Goal: Find contact information: Find contact information

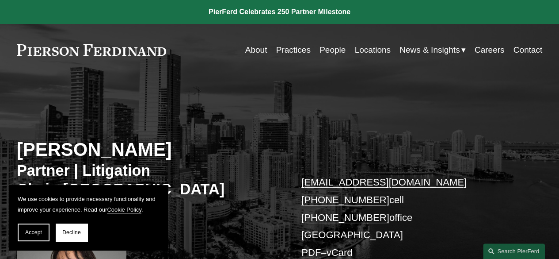
drag, startPoint x: 42, startPoint y: 236, endPoint x: 39, endPoint y: 202, distance: 34.7
click at [42, 236] on button "Accept" at bounding box center [34, 232] width 32 height 18
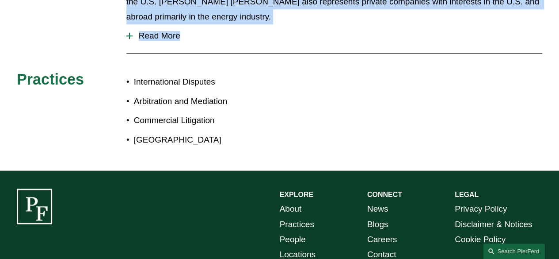
scroll to position [468, 0]
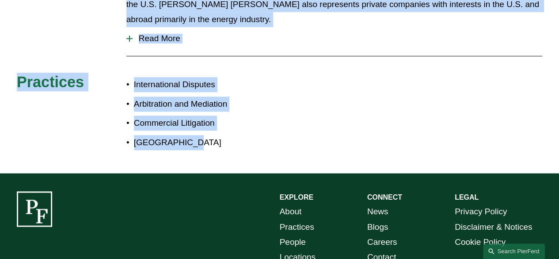
drag, startPoint x: 19, startPoint y: 152, endPoint x: 230, endPoint y: 144, distance: 210.6
copy article "Yine Rodríguez Pérez Partner | Litigation Chair, Latin America yine.rodriguezpe…"
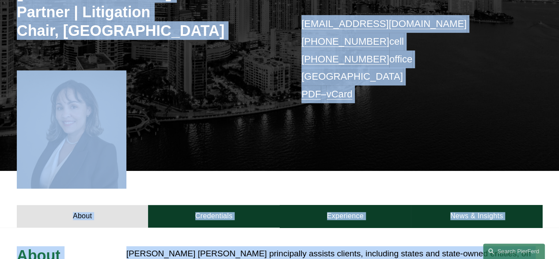
scroll to position [26, 0]
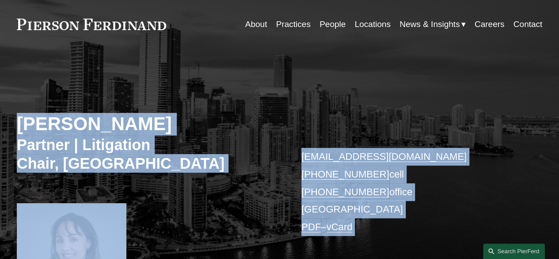
click at [210, 123] on h2 "Yine Rodríguez Pérez" at bounding box center [148, 124] width 263 height 23
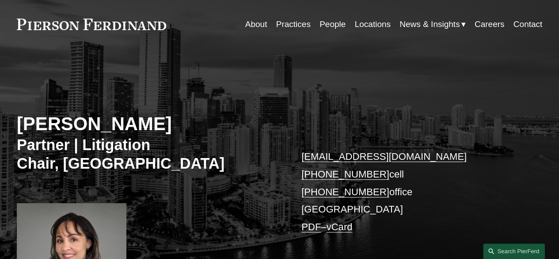
drag, startPoint x: 22, startPoint y: 130, endPoint x: 202, endPoint y: 123, distance: 180.0
click at [224, 127] on h2 "Yine Rodríguez Pérez" at bounding box center [148, 124] width 263 height 23
copy h2 "Yine Rodríguez Pérez"
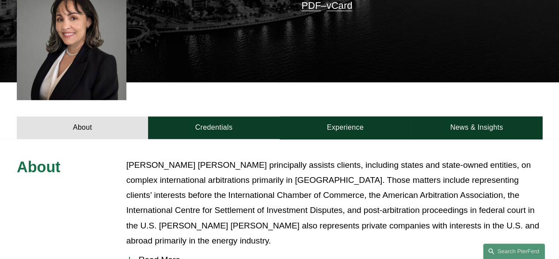
scroll to position [114, 0]
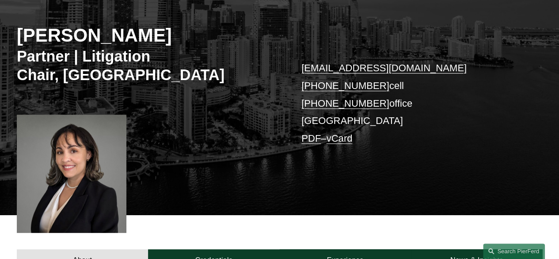
drag, startPoint x: 297, startPoint y: 88, endPoint x: 374, endPoint y: 88, distance: 76.5
click at [374, 88] on div "Yine Rodríguez Pérez Partner | Litigation Chair, Latin America yine.rodriguezpe…" at bounding box center [279, 97] width 559 height 236
copy link "+1.561.876.3056"
drag, startPoint x: 497, startPoint y: 31, endPoint x: 474, endPoint y: 26, distance: 23.7
click at [497, 31] on div "Yine Rodríguez Pérez Partner | Litigation Chair, Latin America yine.rodriguezpe…" at bounding box center [279, 97] width 559 height 236
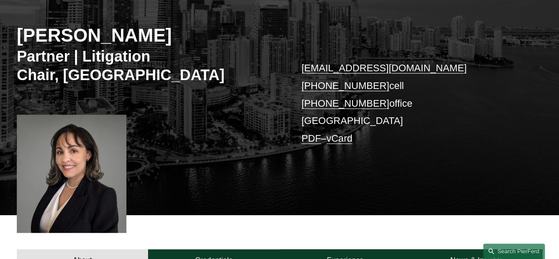
drag, startPoint x: 299, startPoint y: 65, endPoint x: 451, endPoint y: 65, distance: 152.5
click at [451, 65] on div "Yine Rodríguez Pérez Partner | Litigation Chair, Latin America yine.rodriguezpe…" at bounding box center [279, 97] width 559 height 236
copy link "yine.rodriguezperez@pierferd.com"
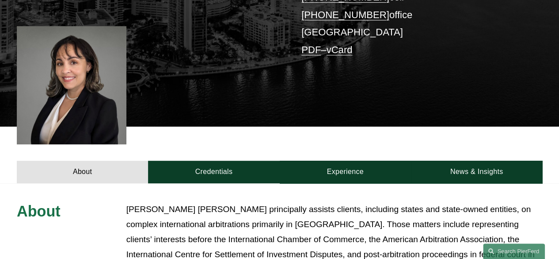
scroll to position [26, 0]
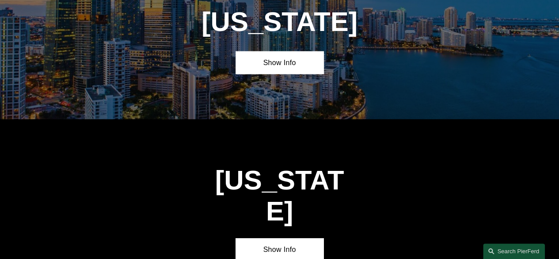
scroll to position [1018, 0]
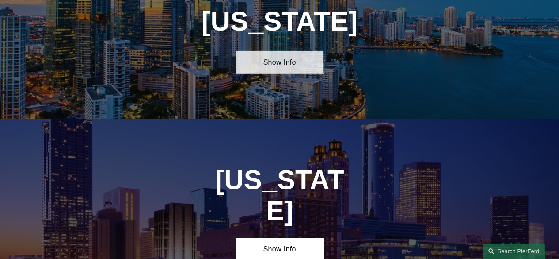
click at [303, 73] on link "Show Info" at bounding box center [280, 62] width 88 height 23
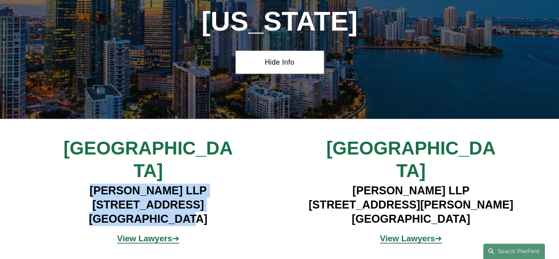
drag, startPoint x: 87, startPoint y: 178, endPoint x: 193, endPoint y: 206, distance: 110.3
click at [193, 206] on h4 "[PERSON_NAME] LLP [STREET_ADDRESS]" at bounding box center [147, 204] width 219 height 42
copy h4 "[PERSON_NAME] LLP [STREET_ADDRESS]"
click at [57, 191] on h4 "[PERSON_NAME] LLP [STREET_ADDRESS]" at bounding box center [147, 204] width 219 height 42
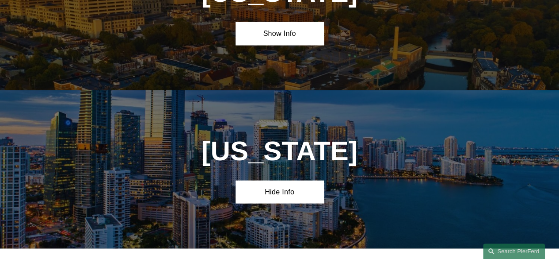
scroll to position [886, 0]
